Goal: Transaction & Acquisition: Book appointment/travel/reservation

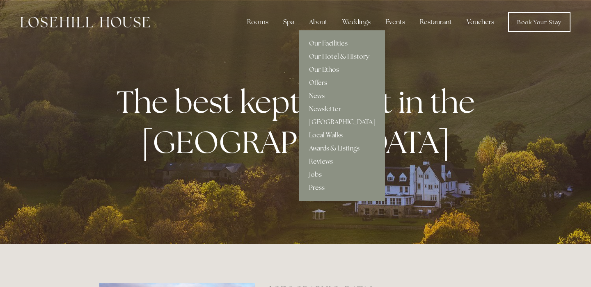
click at [338, 135] on link "Local Walks" at bounding box center [342, 135] width 86 height 13
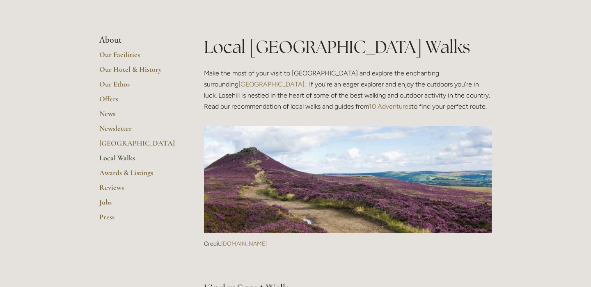
scroll to position [126, 0]
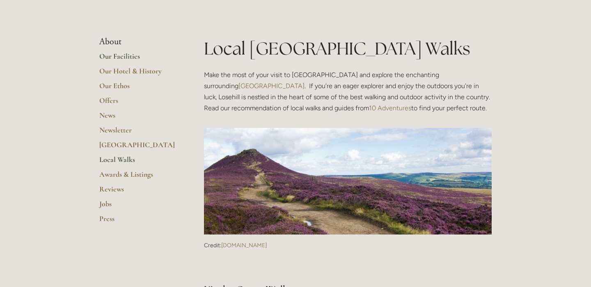
click at [133, 56] on link "Our Facilities" at bounding box center [138, 59] width 78 height 15
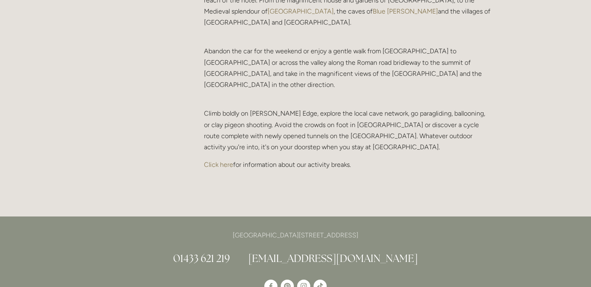
scroll to position [1759, 0]
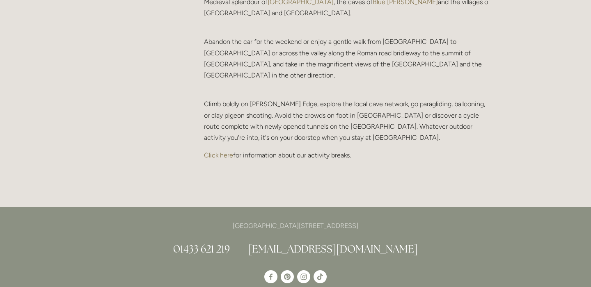
click at [219, 152] on link "Click here" at bounding box center [218, 156] width 29 height 8
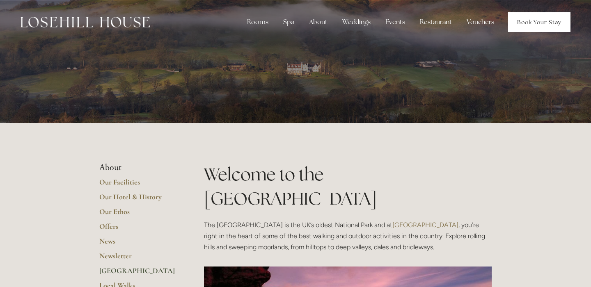
click at [540, 26] on link "Book Your Stay" at bounding box center [539, 22] width 62 height 20
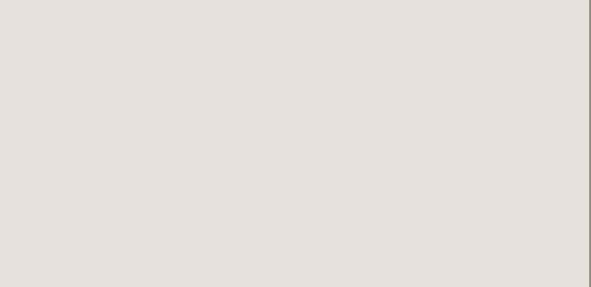
scroll to position [219, 2]
